Goal: Transaction & Acquisition: Obtain resource

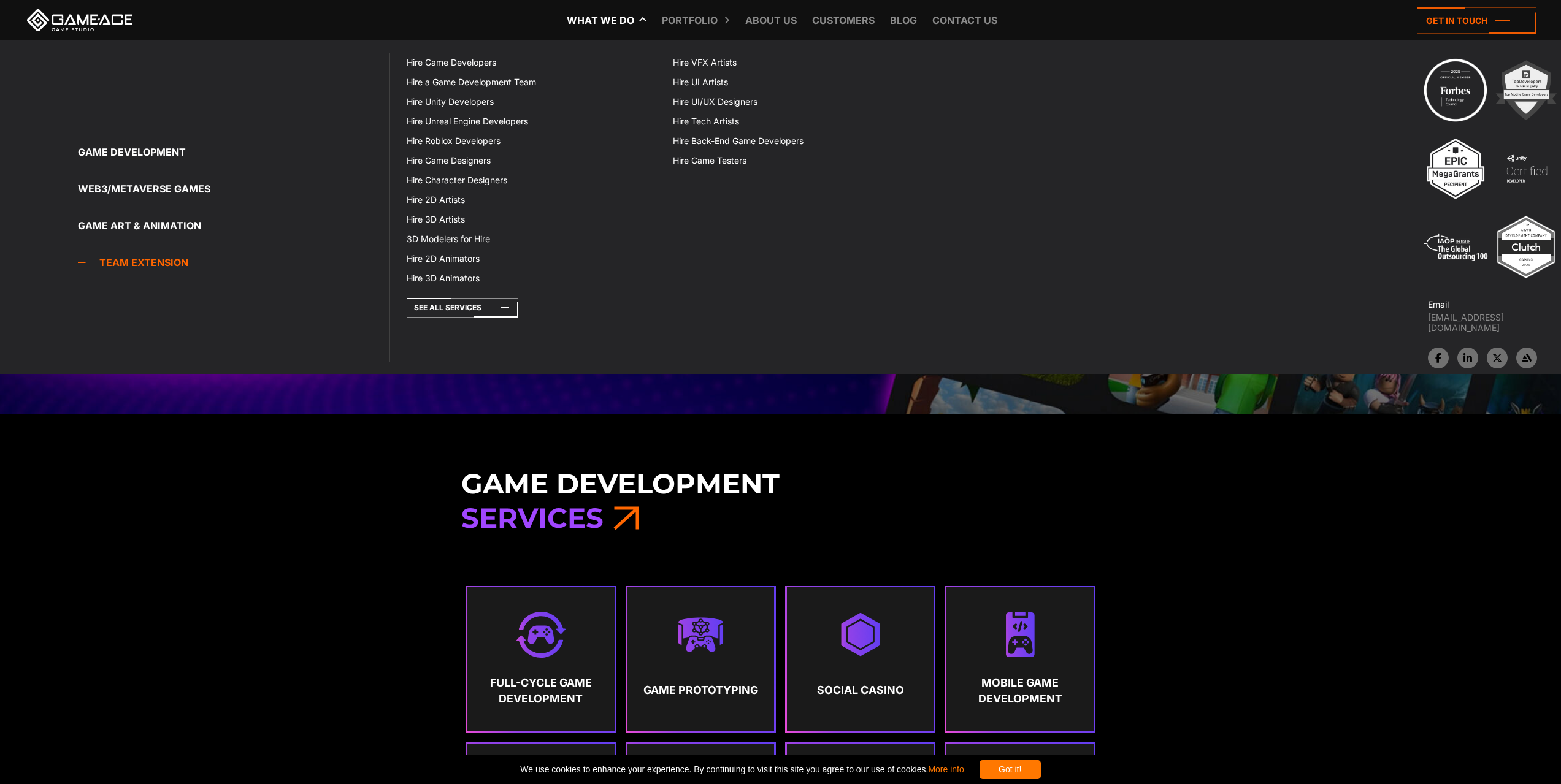
scroll to position [490, 0]
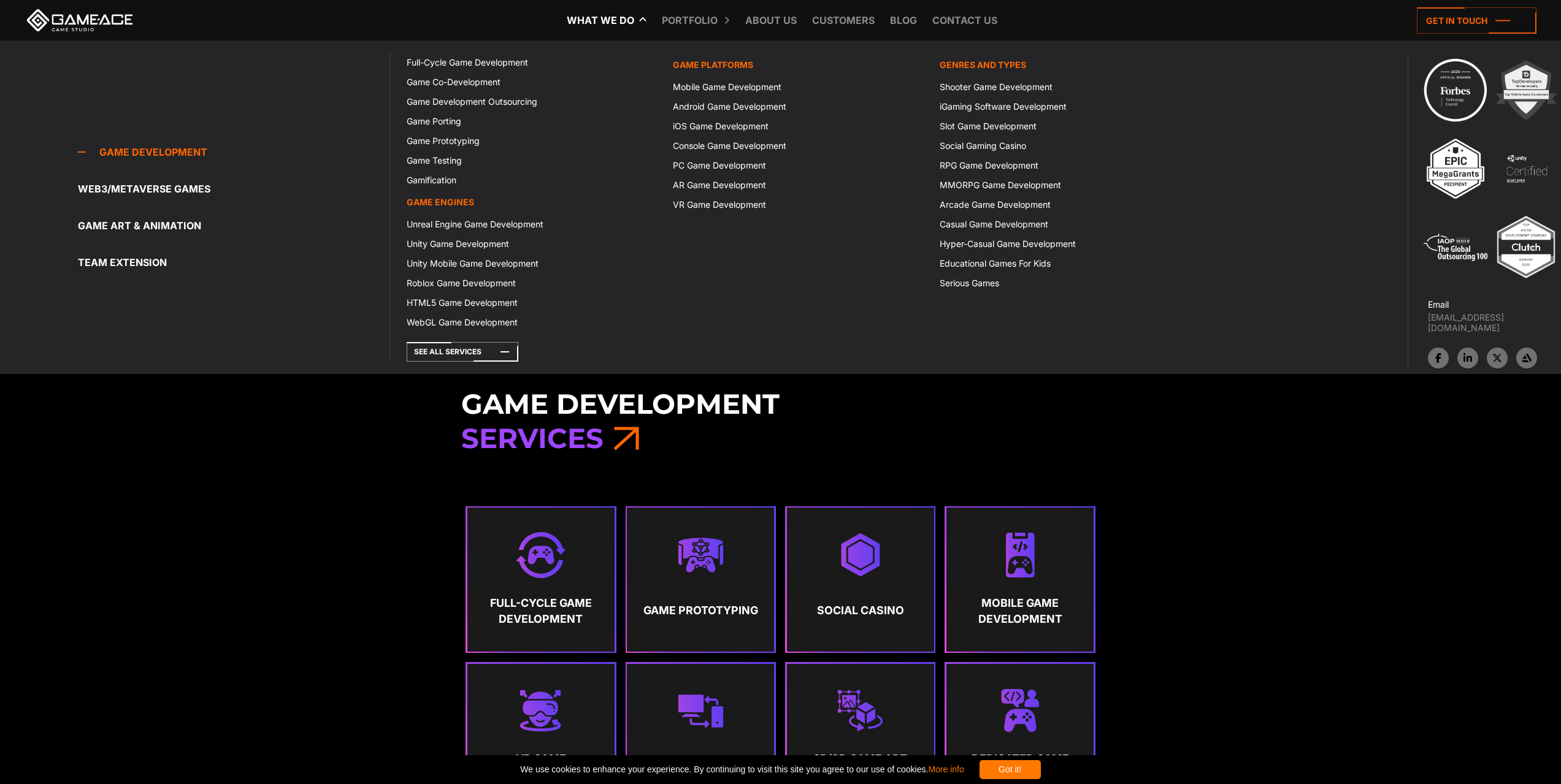
click at [169, 154] on link "Game development" at bounding box center [234, 152] width 312 height 24
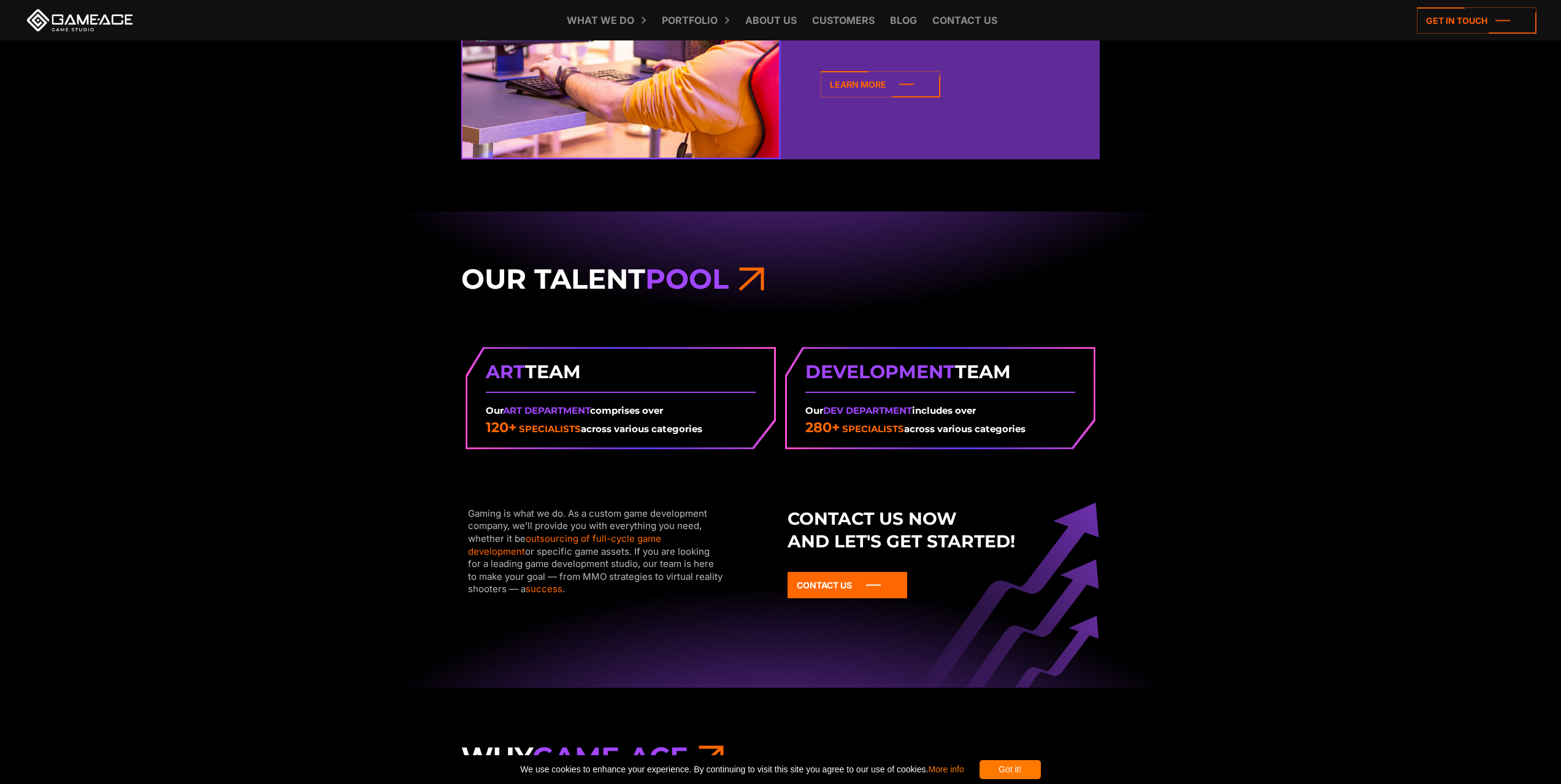
scroll to position [1594, 0]
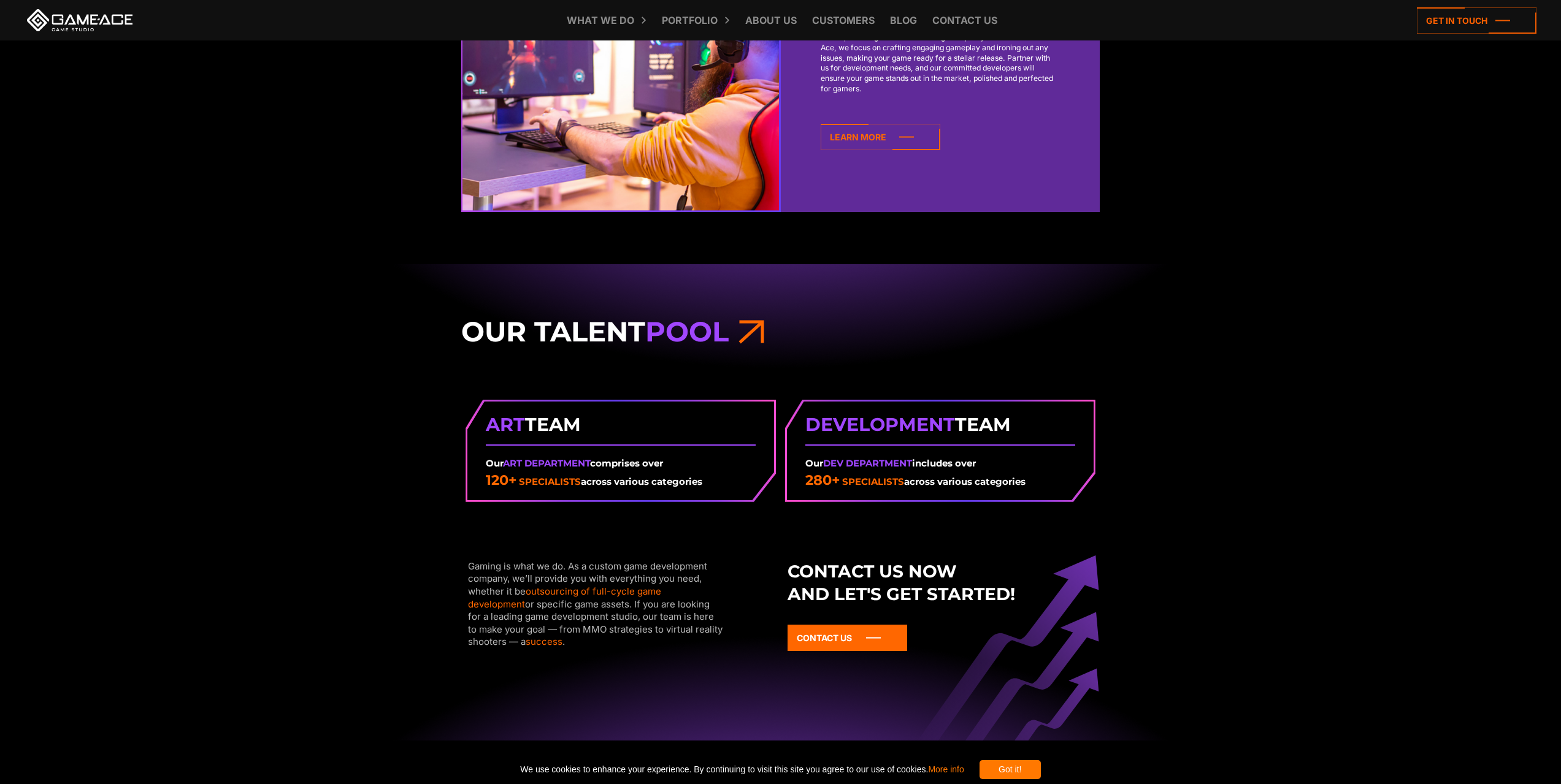
click at [571, 428] on strong "Art Team" at bounding box center [620, 424] width 270 height 27
click at [763, 329] on icon at bounding box center [751, 331] width 26 height 34
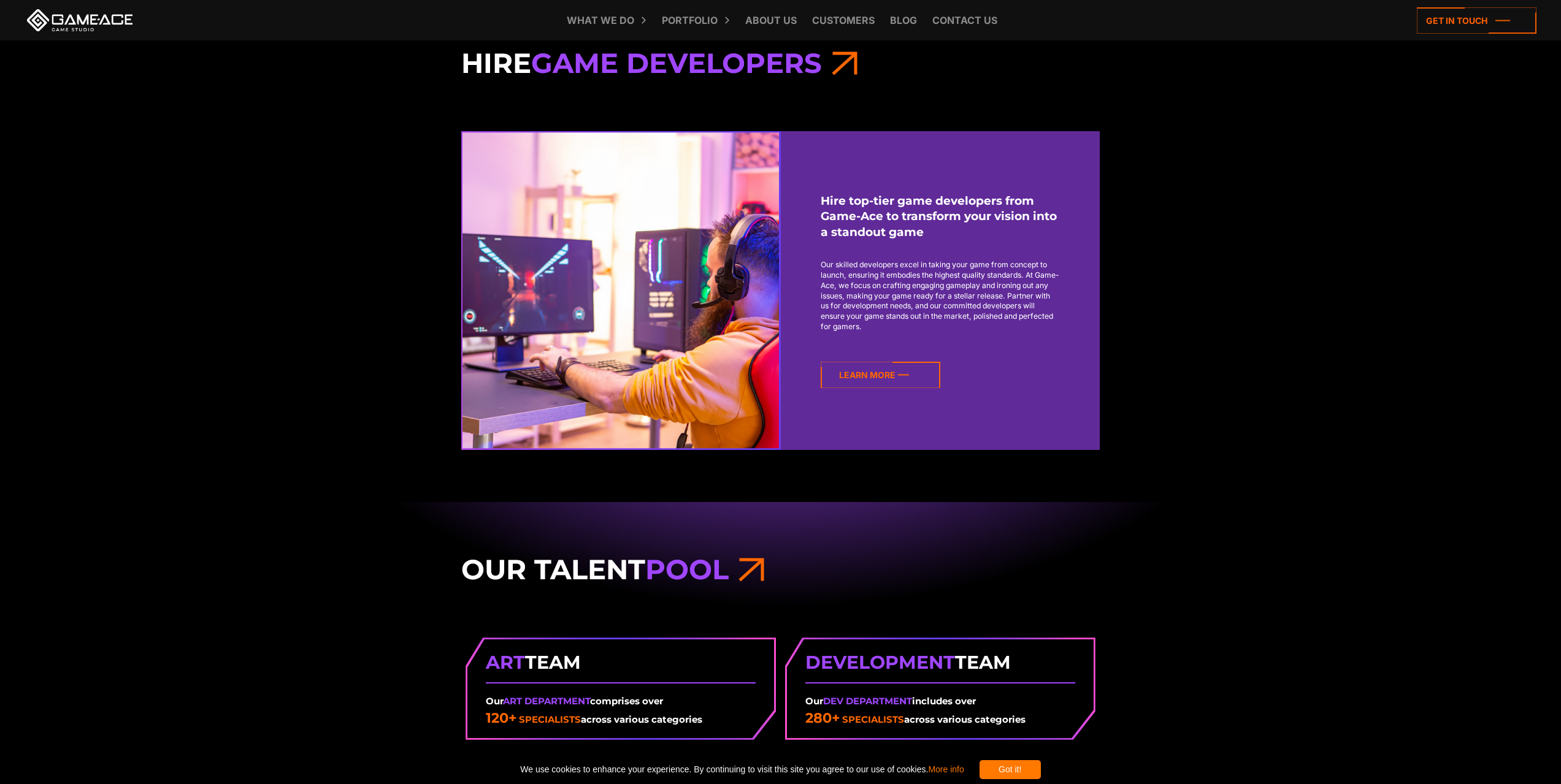
scroll to position [1349, 0]
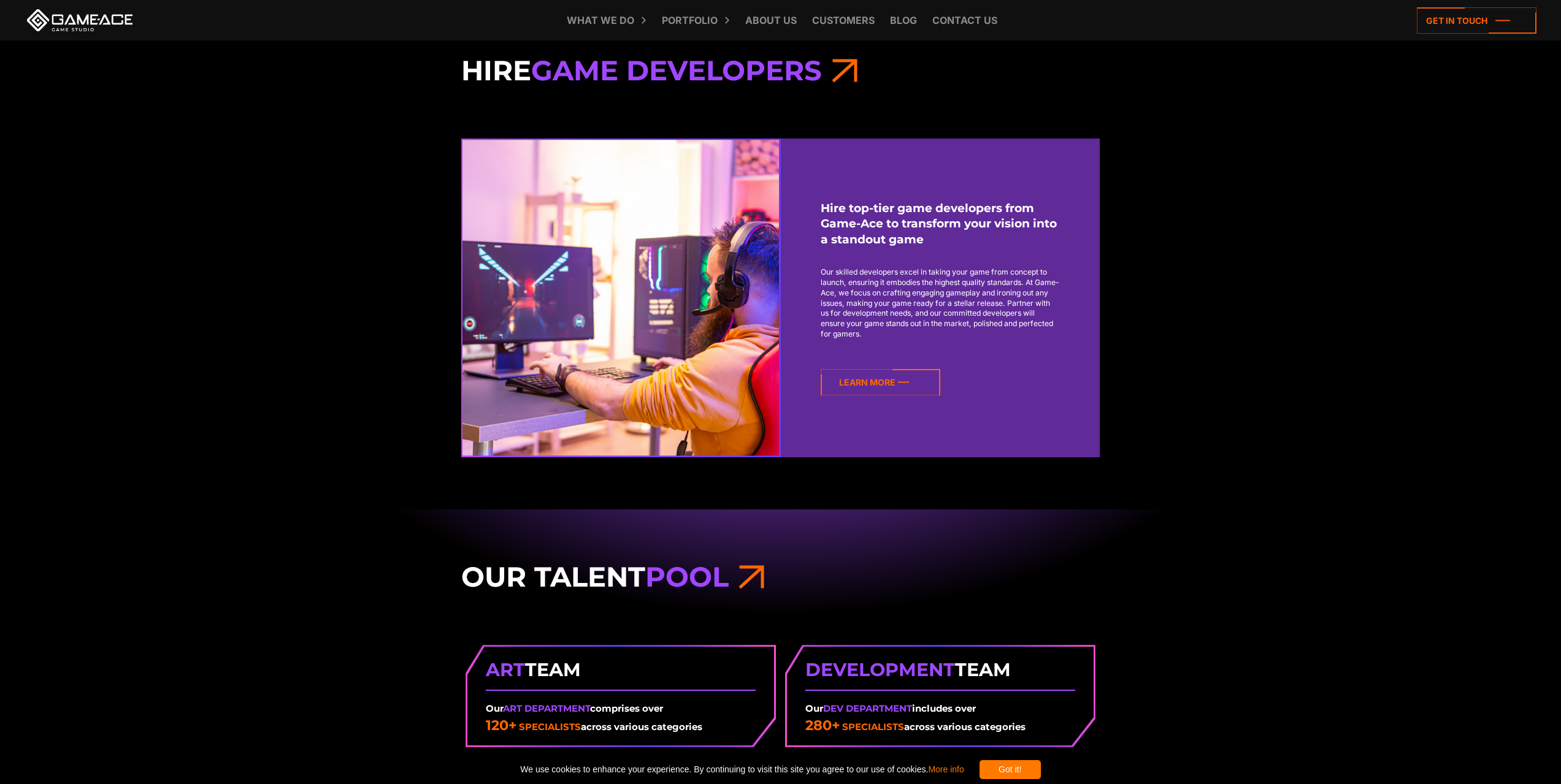
click at [858, 383] on icon at bounding box center [881, 382] width 120 height 27
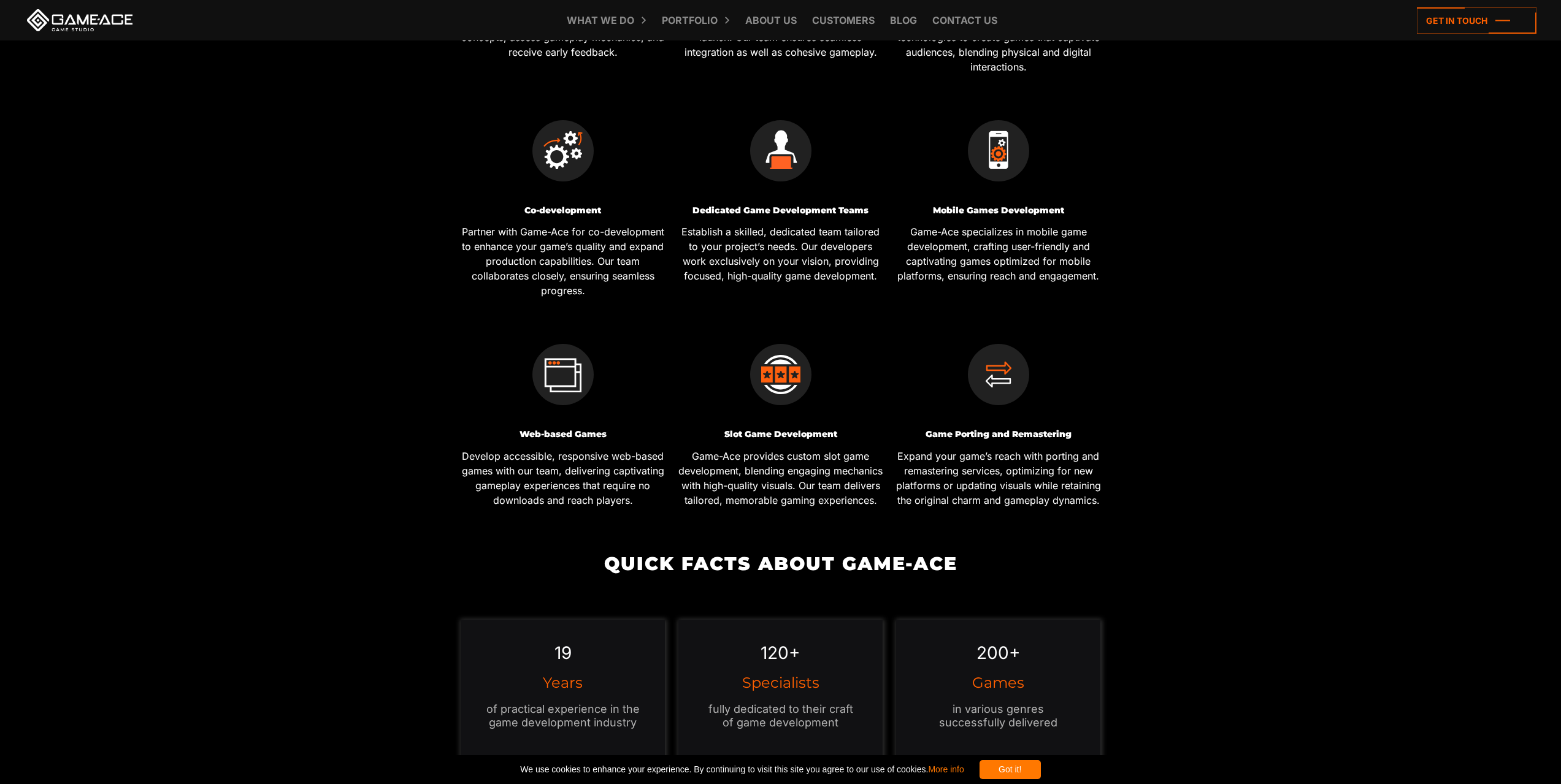
scroll to position [552, 0]
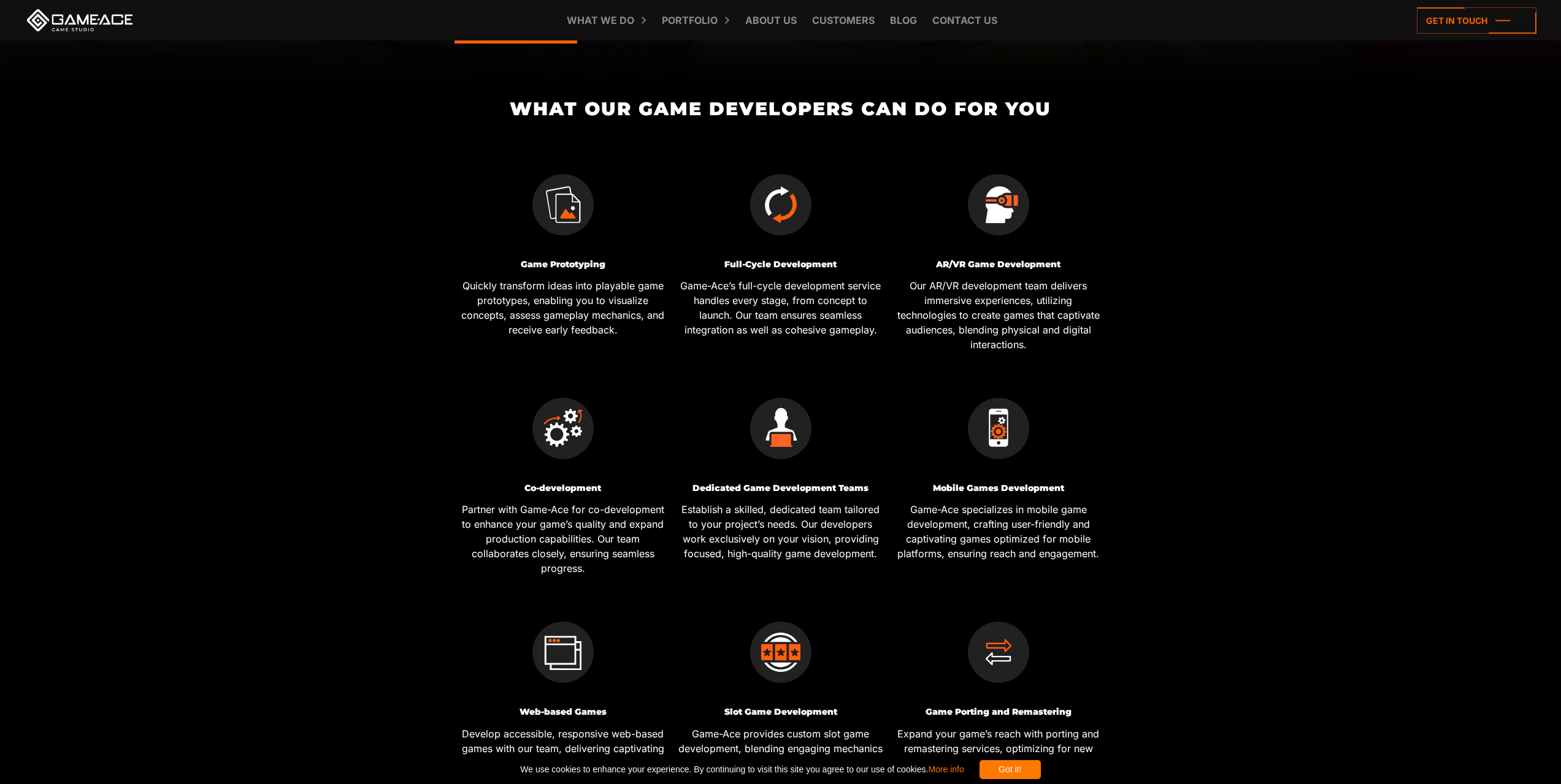
click at [982, 455] on img at bounding box center [999, 429] width 62 height 62
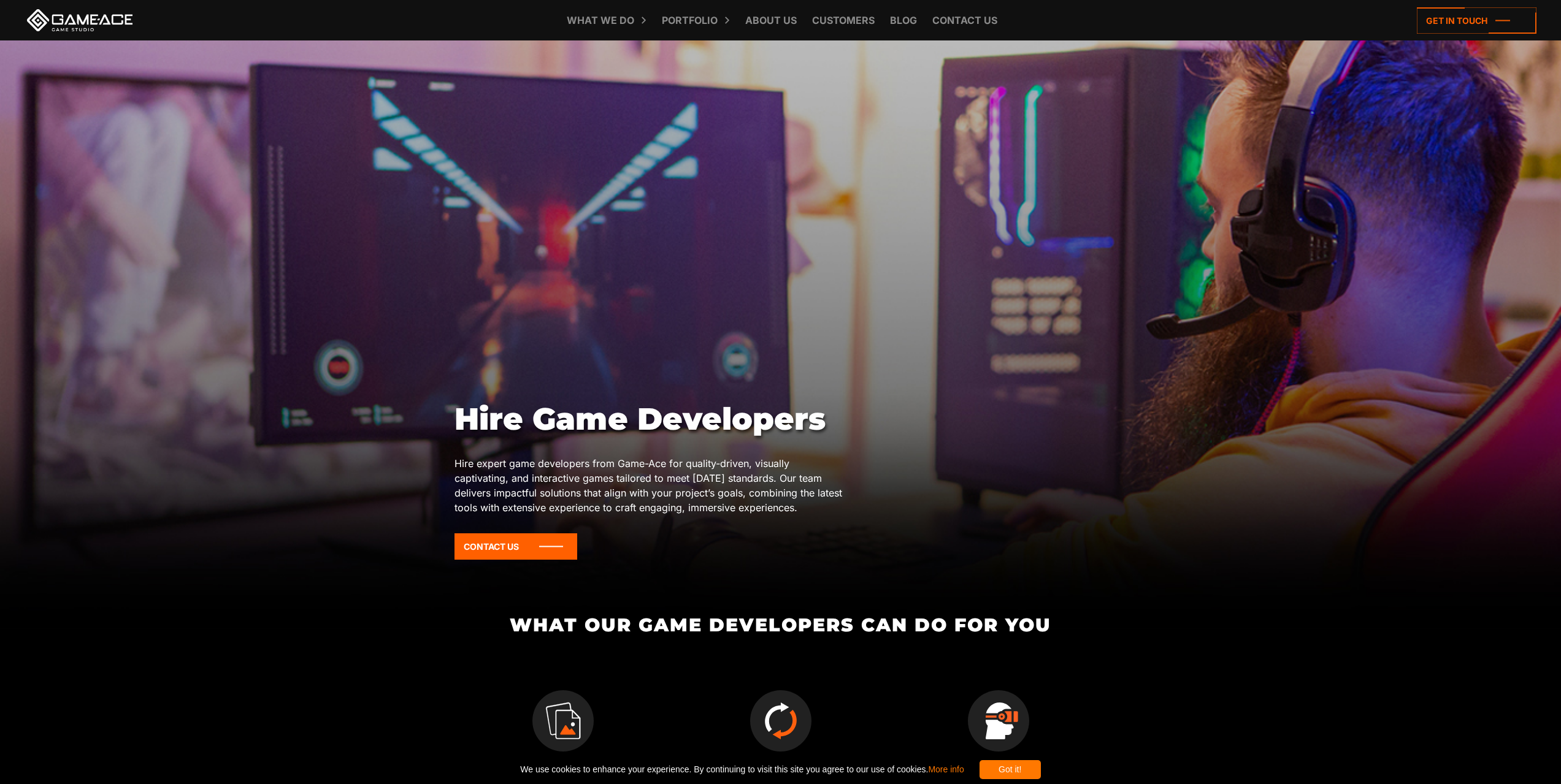
scroll to position [0, 0]
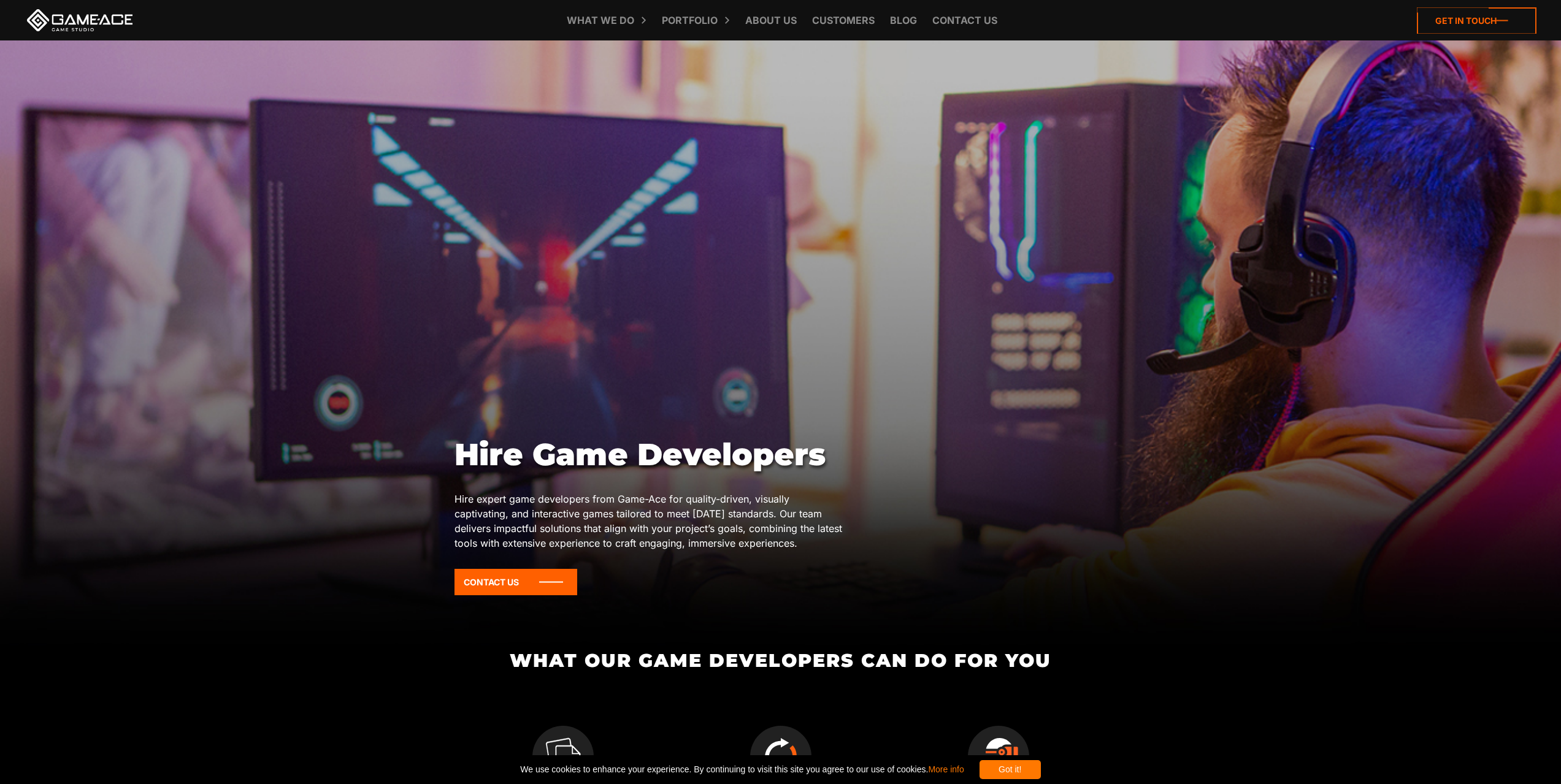
click at [1441, 28] on icon at bounding box center [1476, 20] width 120 height 27
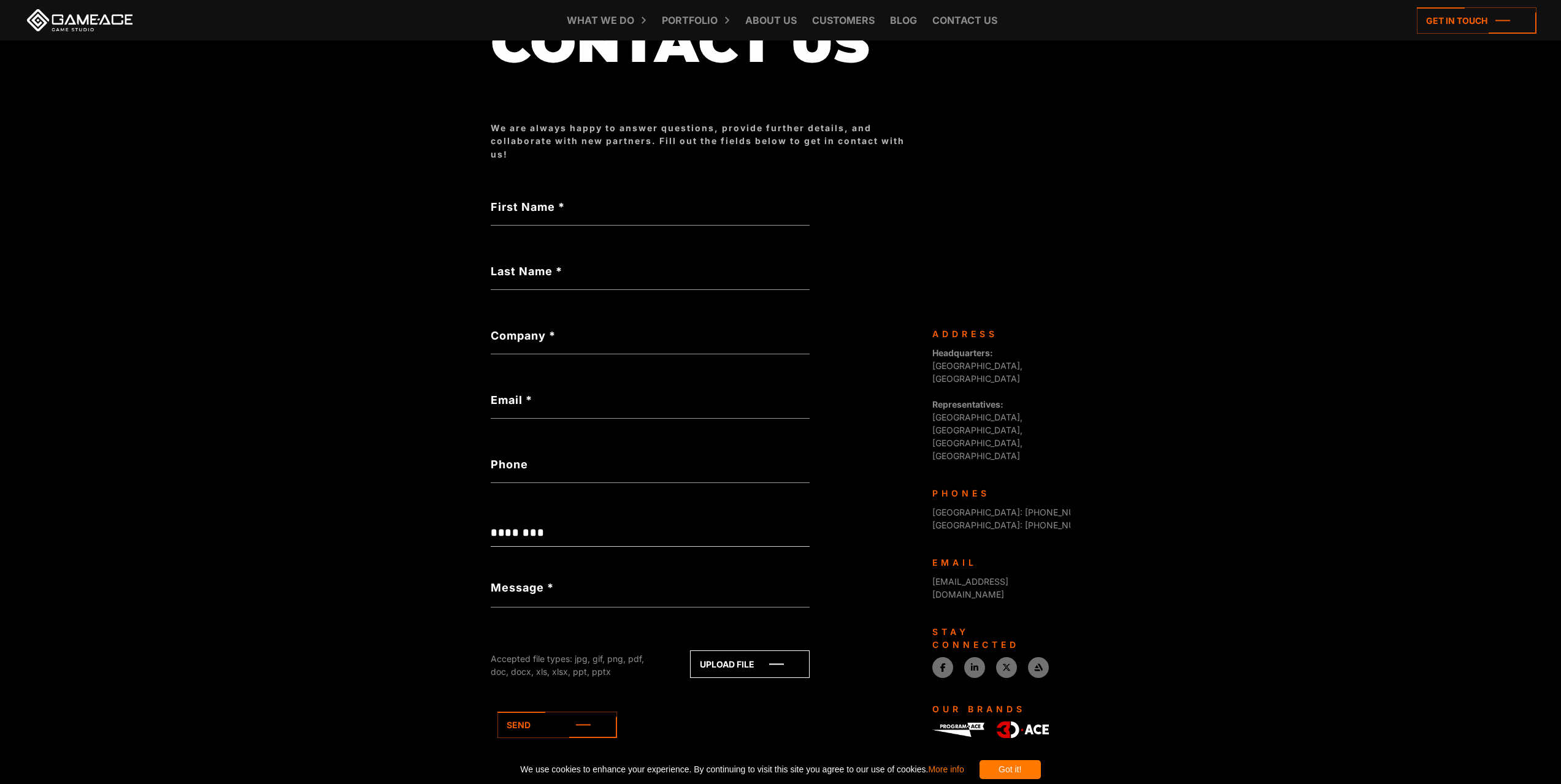
scroll to position [186, 0]
